Goal: Task Accomplishment & Management: Manage account settings

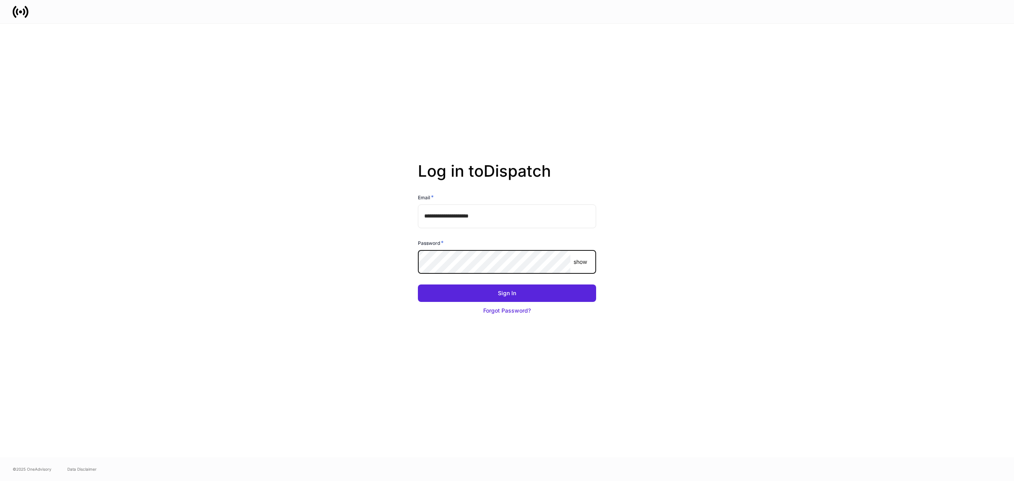
click at [0, 480] on com-1password-button at bounding box center [0, 481] width 0 height 0
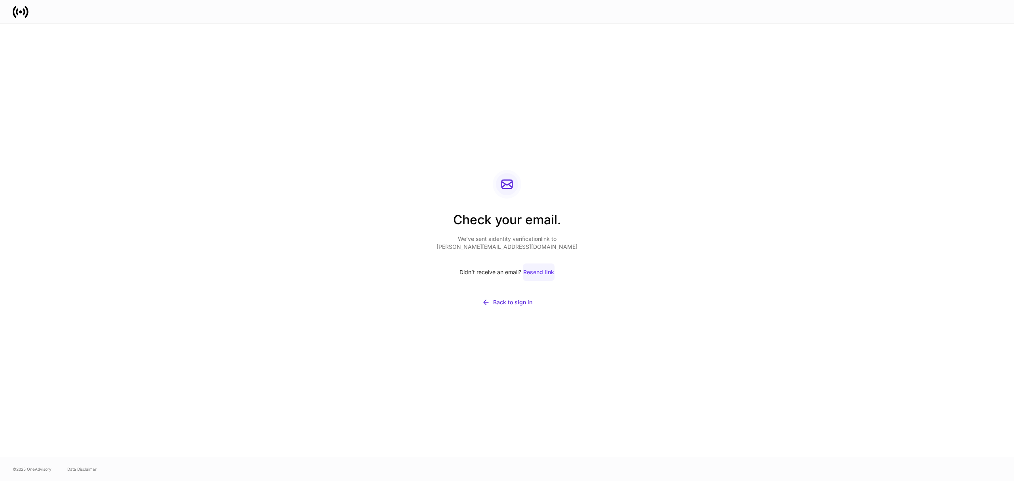
click at [545, 271] on div "Resend link" at bounding box center [538, 272] width 31 height 8
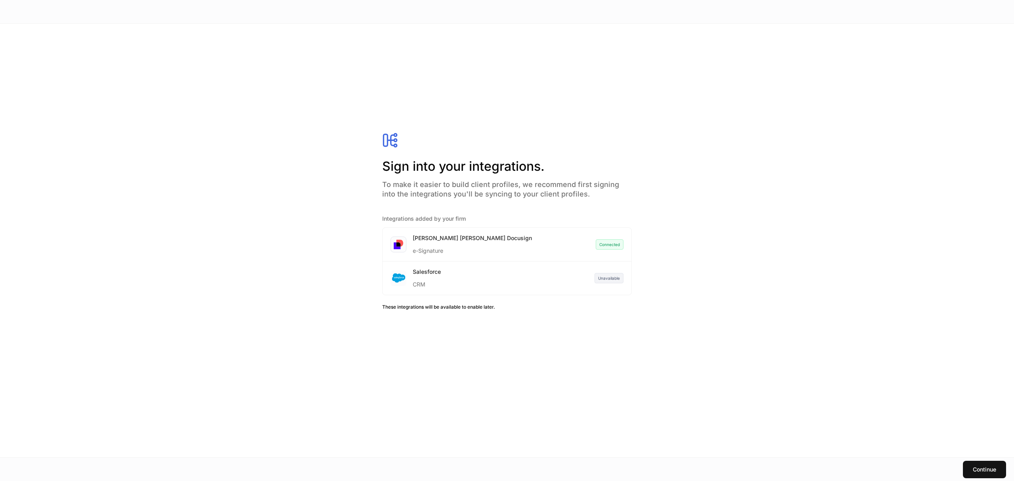
click at [569, 275] on div "Salesforce CRM Unavailable" at bounding box center [507, 277] width 249 height 33
click at [423, 278] on div "CRM" at bounding box center [427, 282] width 28 height 13
click at [562, 279] on div "Salesforce CRM Unavailable" at bounding box center [507, 277] width 249 height 33
drag, startPoint x: 567, startPoint y: 279, endPoint x: 575, endPoint y: 279, distance: 8.3
click at [569, 279] on div "Salesforce CRM Unavailable" at bounding box center [507, 277] width 249 height 33
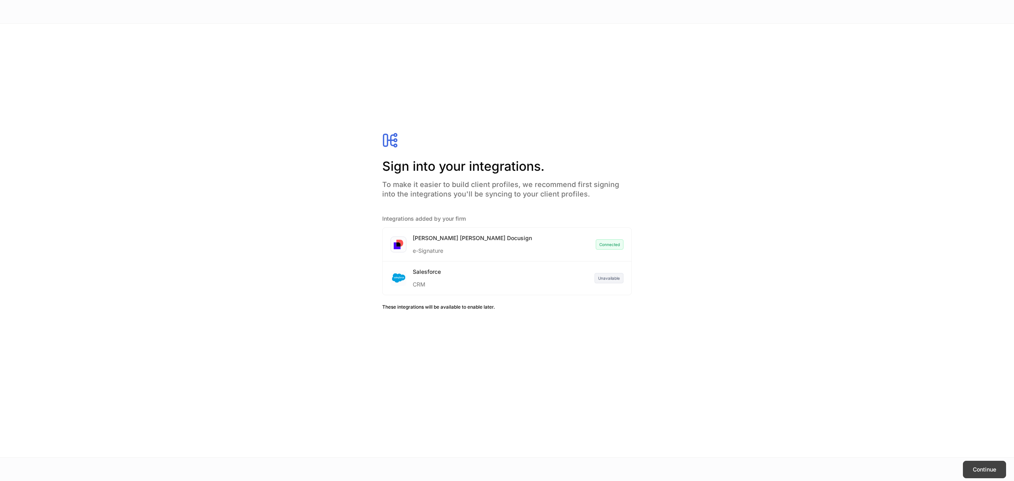
click at [976, 470] on div "Continue" at bounding box center [984, 469] width 23 height 8
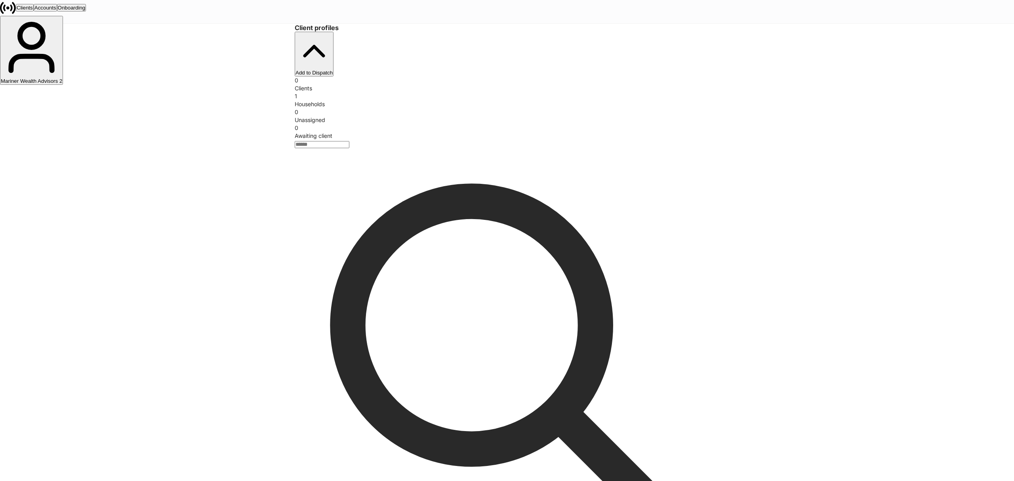
click at [62, 78] on div "Mariner Wealth Advisors 2" at bounding box center [31, 81] width 61 height 6
click at [58, 74] on div "Mariner Wealth Advisors" at bounding box center [29, 77] width 57 height 6
drag, startPoint x: 866, startPoint y: 46, endPoint x: 859, endPoint y: 44, distance: 7.4
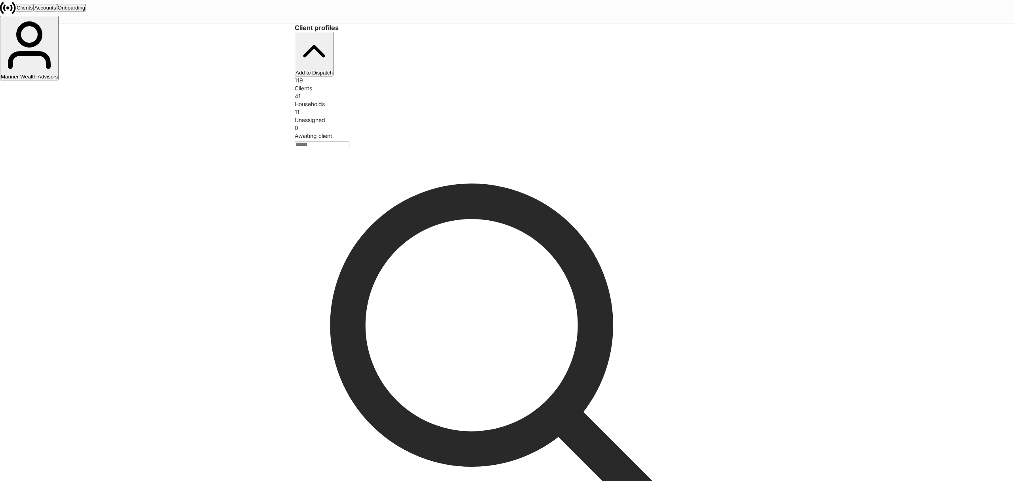
click at [866, 480] on div at bounding box center [507, 481] width 1014 height 0
